Goal: Task Accomplishment & Management: Use online tool/utility

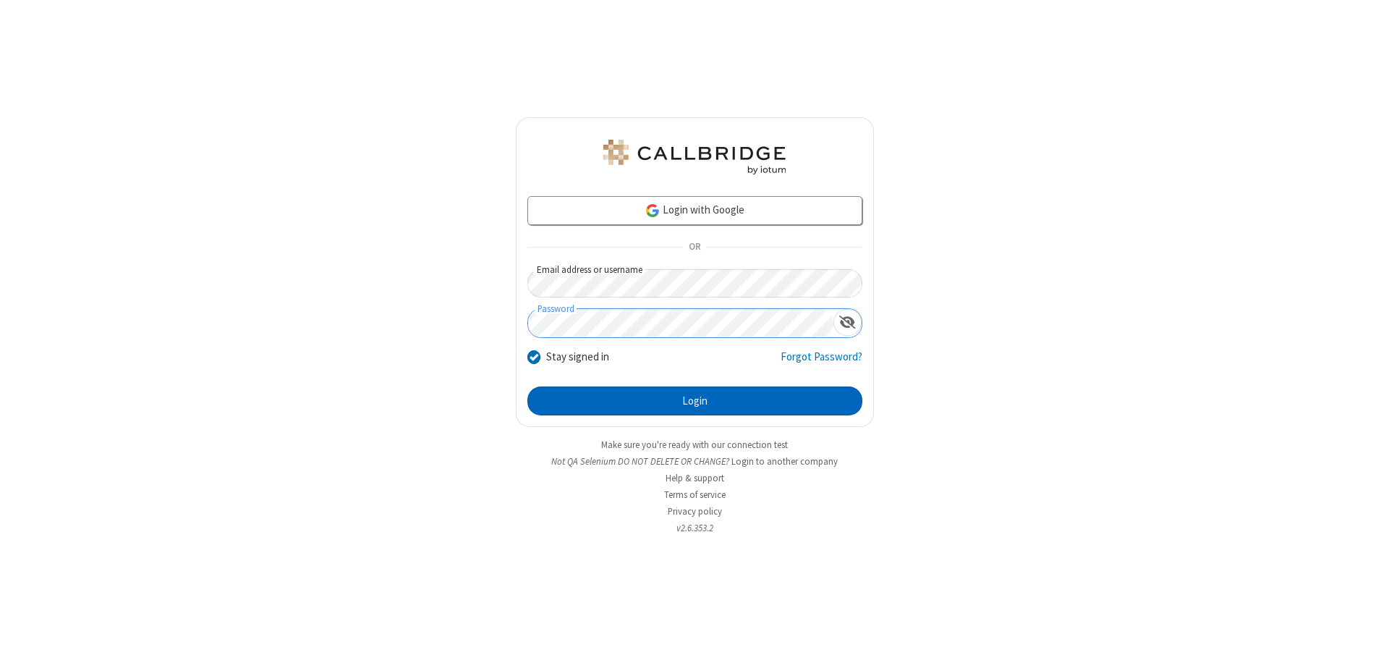
click at [695, 401] on button "Login" at bounding box center [694, 400] width 335 height 29
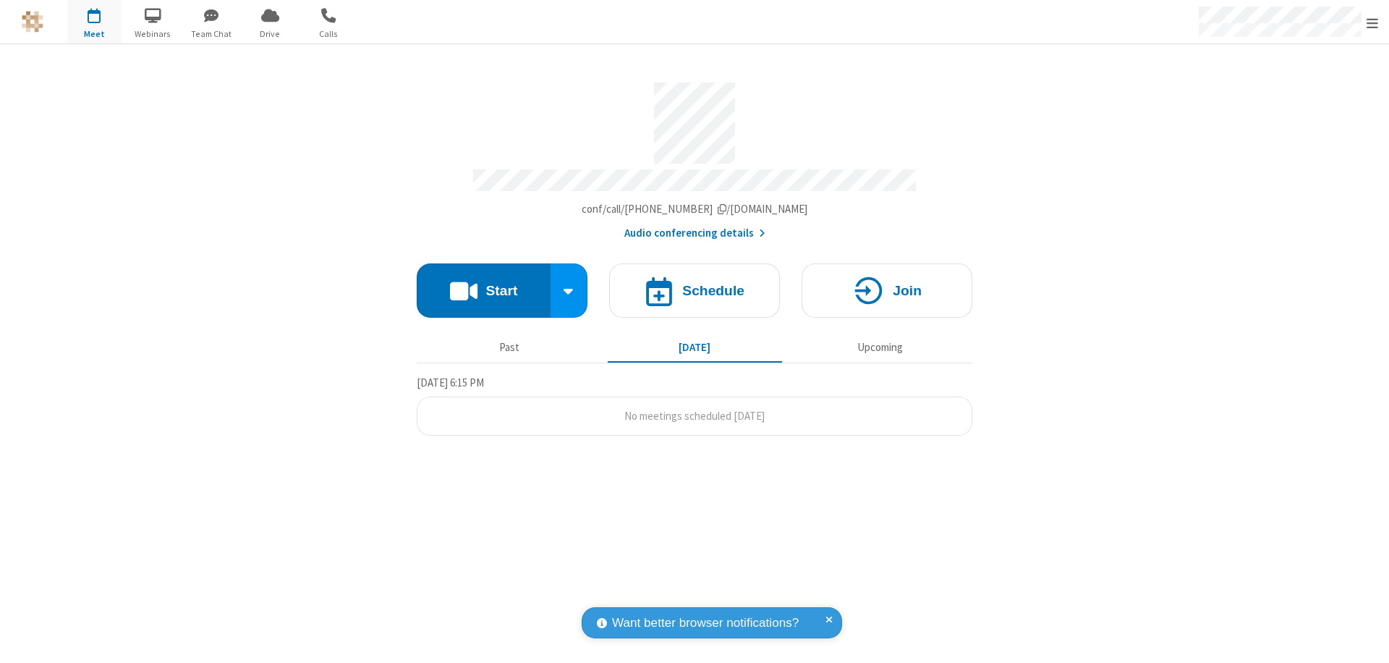
click at [483, 284] on button "Start" at bounding box center [484, 290] width 134 height 54
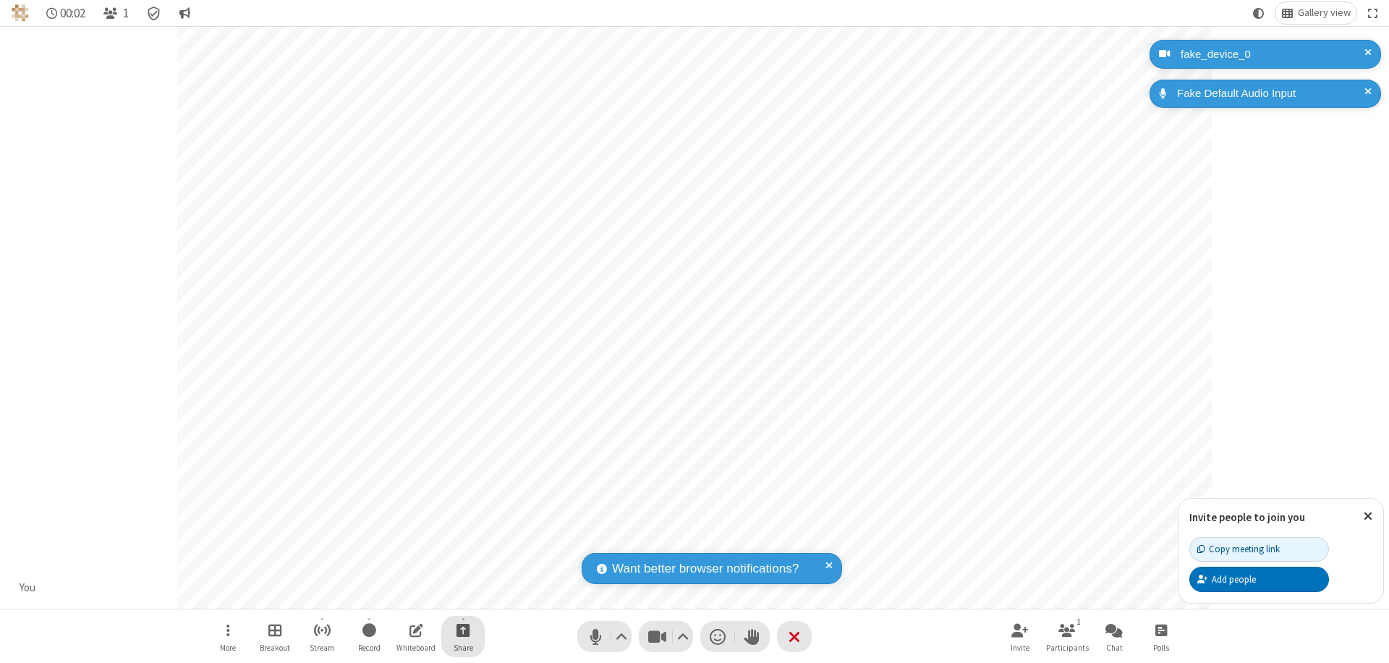
click at [463, 630] on span "Start sharing" at bounding box center [464, 630] width 14 height 18
click at [404, 569] on span "Present files & media" at bounding box center [405, 570] width 17 height 12
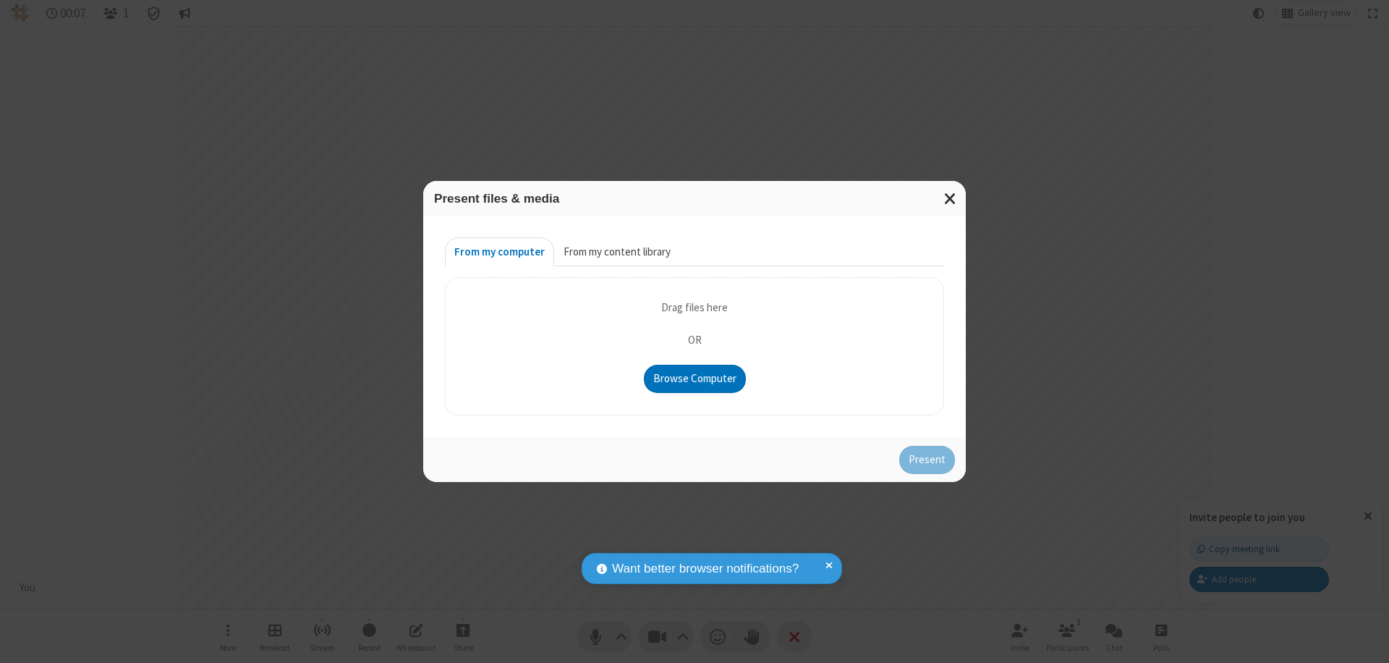
click at [616, 252] on button "From my content library" at bounding box center [617, 251] width 126 height 29
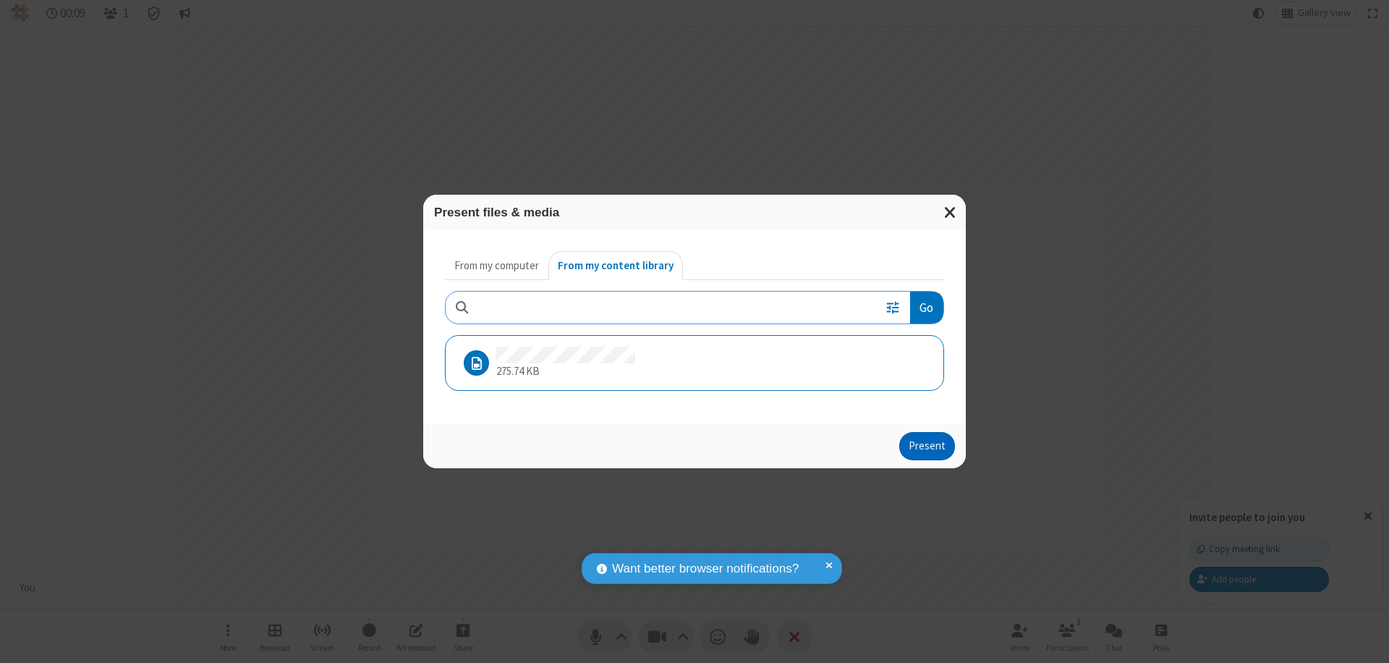
click at [928, 446] on button "Present" at bounding box center [927, 446] width 56 height 29
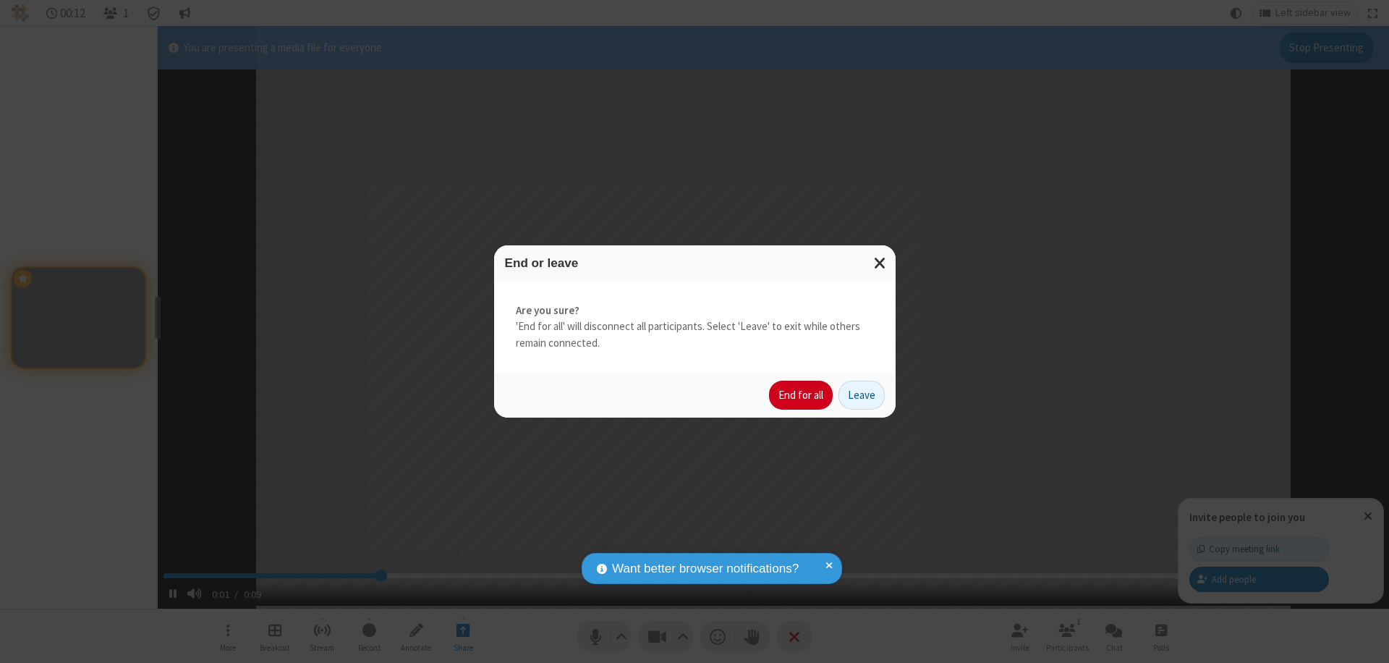
type input "2.677985"
click at [802, 395] on button "End for all" at bounding box center [801, 395] width 64 height 29
